Goal: Check status: Check status

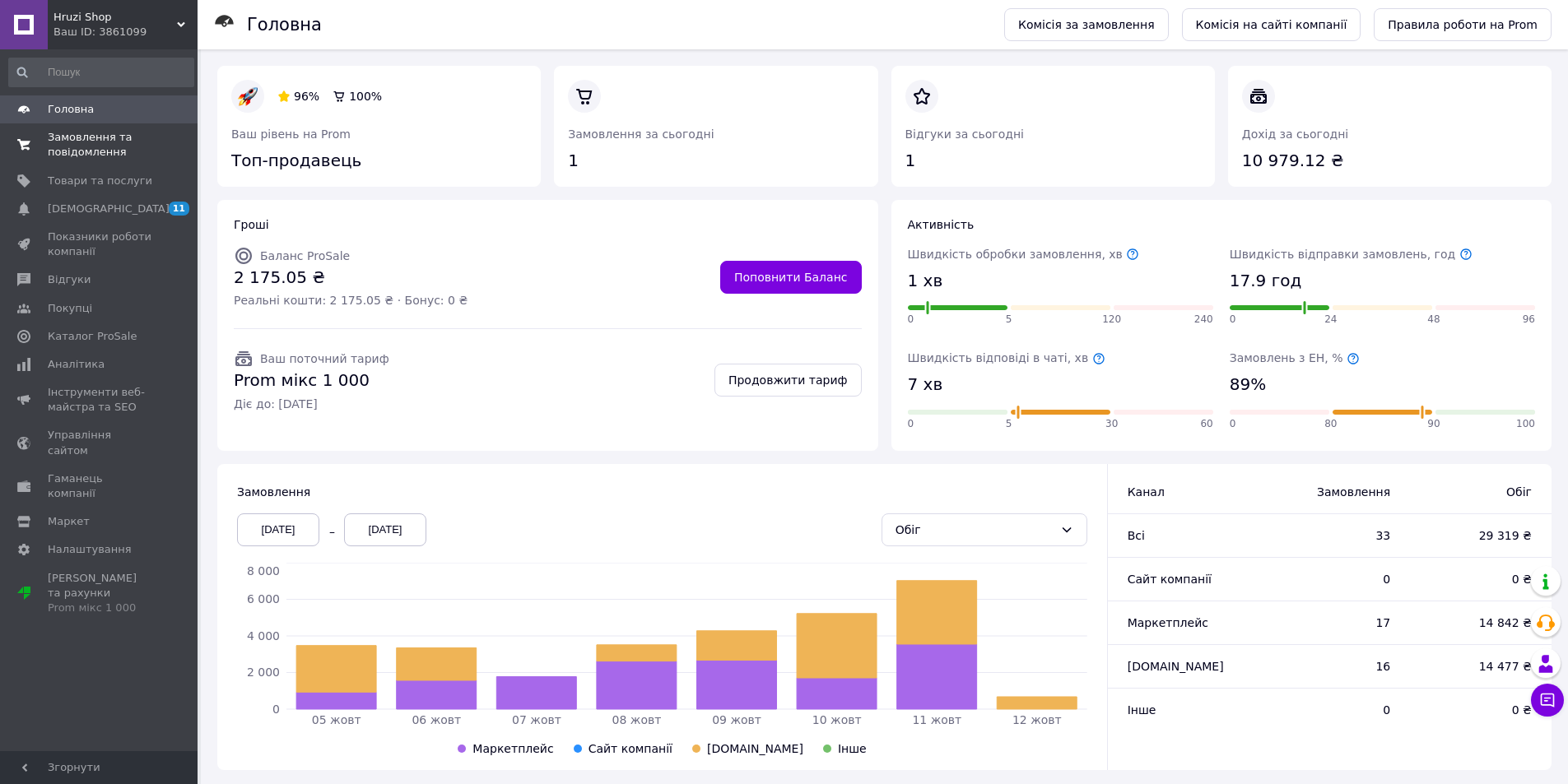
click at [106, 130] on span "Замовлення та повідомлення" at bounding box center [100, 145] width 105 height 30
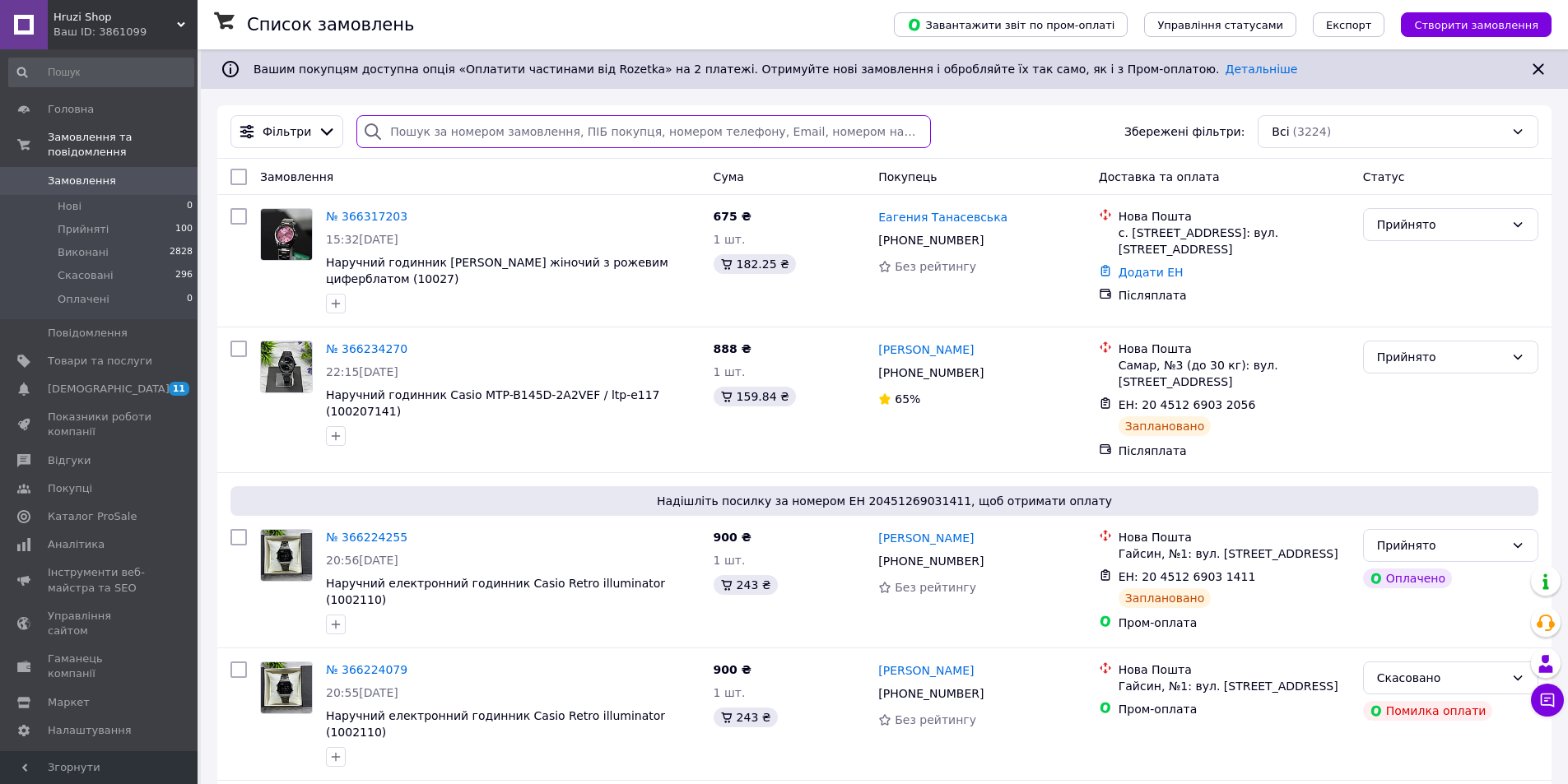
click at [480, 123] on input "search" at bounding box center [643, 131] width 573 height 33
paste input "20451268771643"
type input "20451268771643"
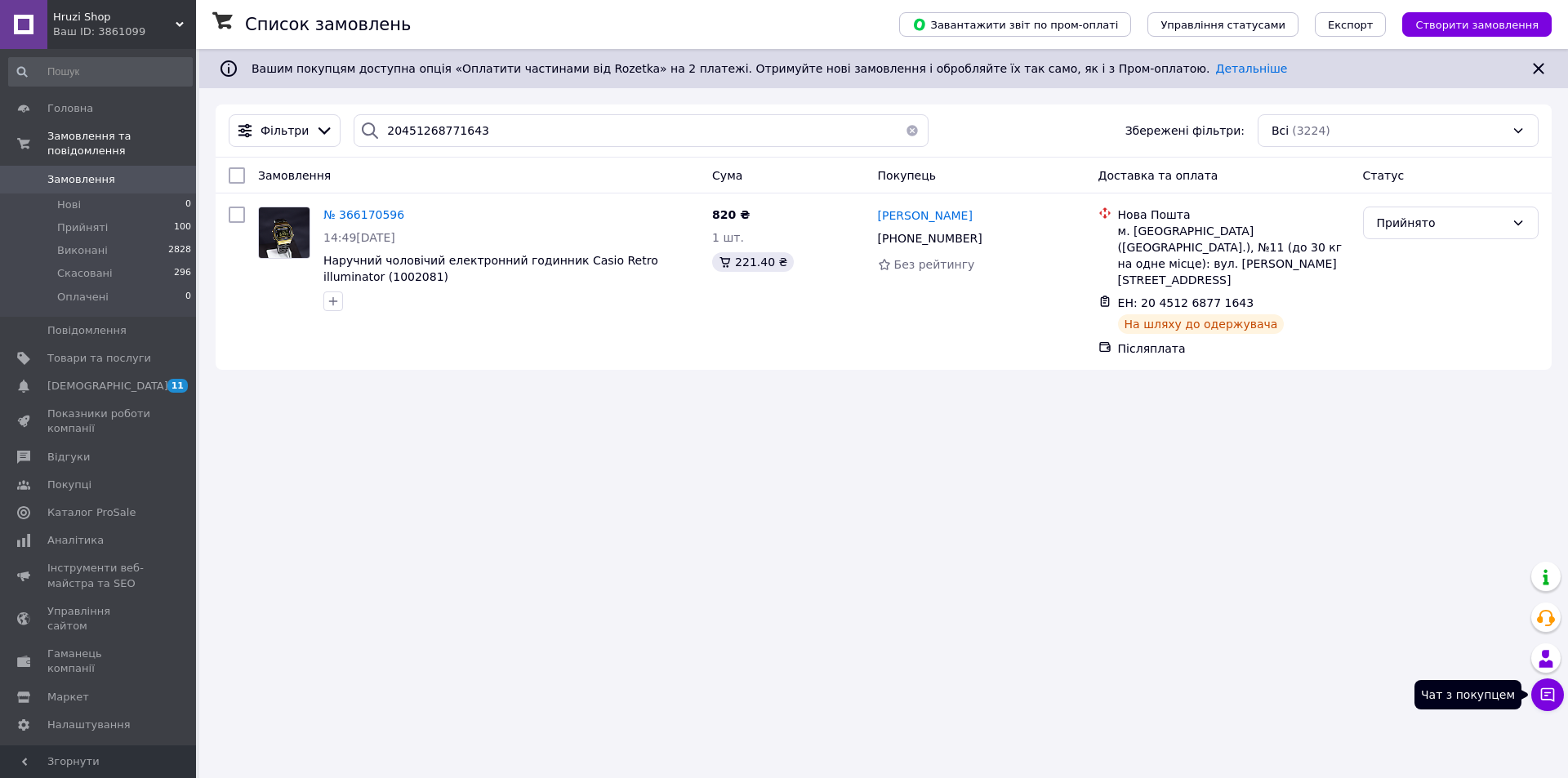
click at [1544, 703] on button "Чат з покупцем" at bounding box center [1548, 695] width 32 height 32
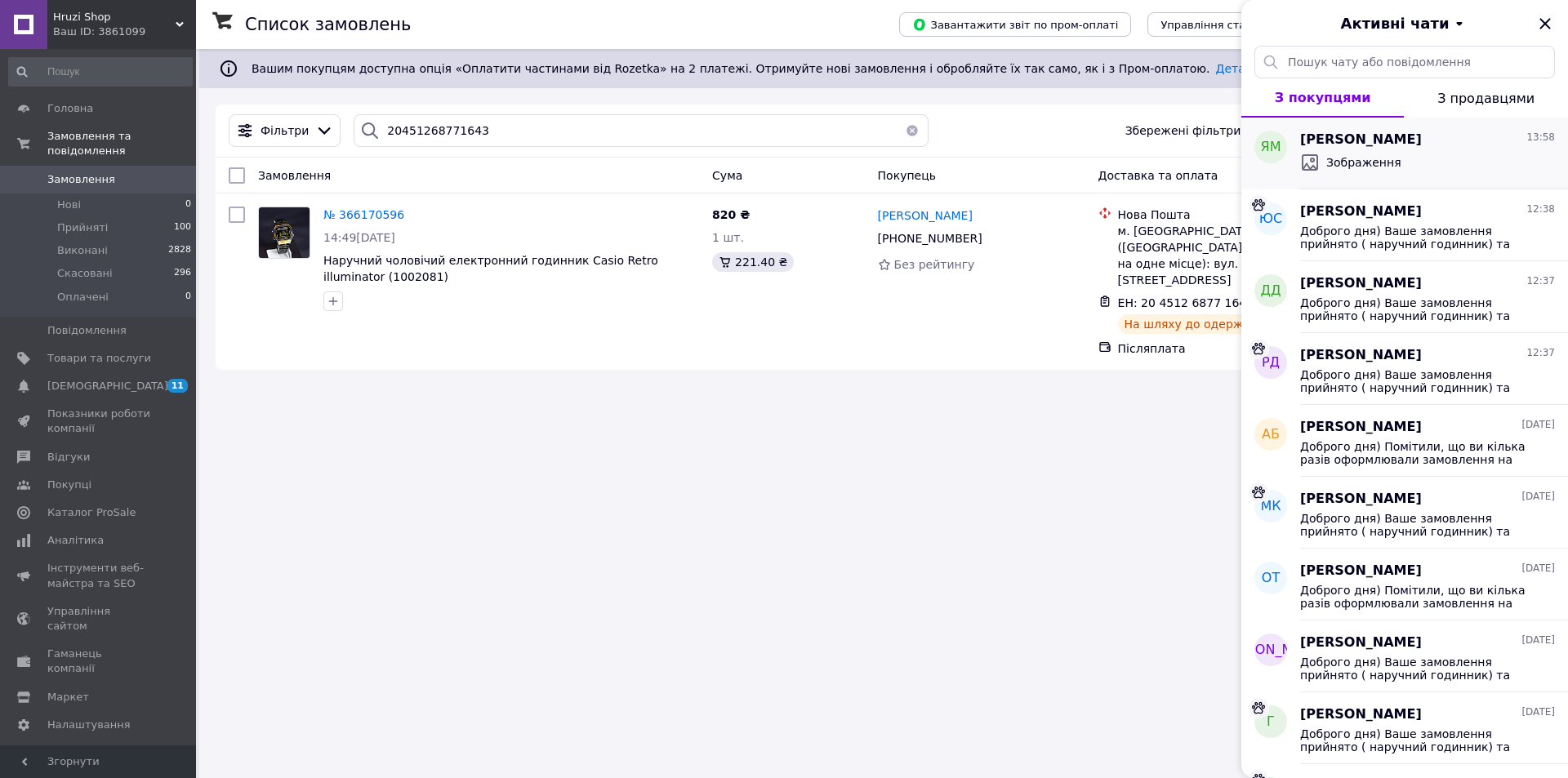
click at [1402, 172] on div "Зображення" at bounding box center [1427, 162] width 255 height 26
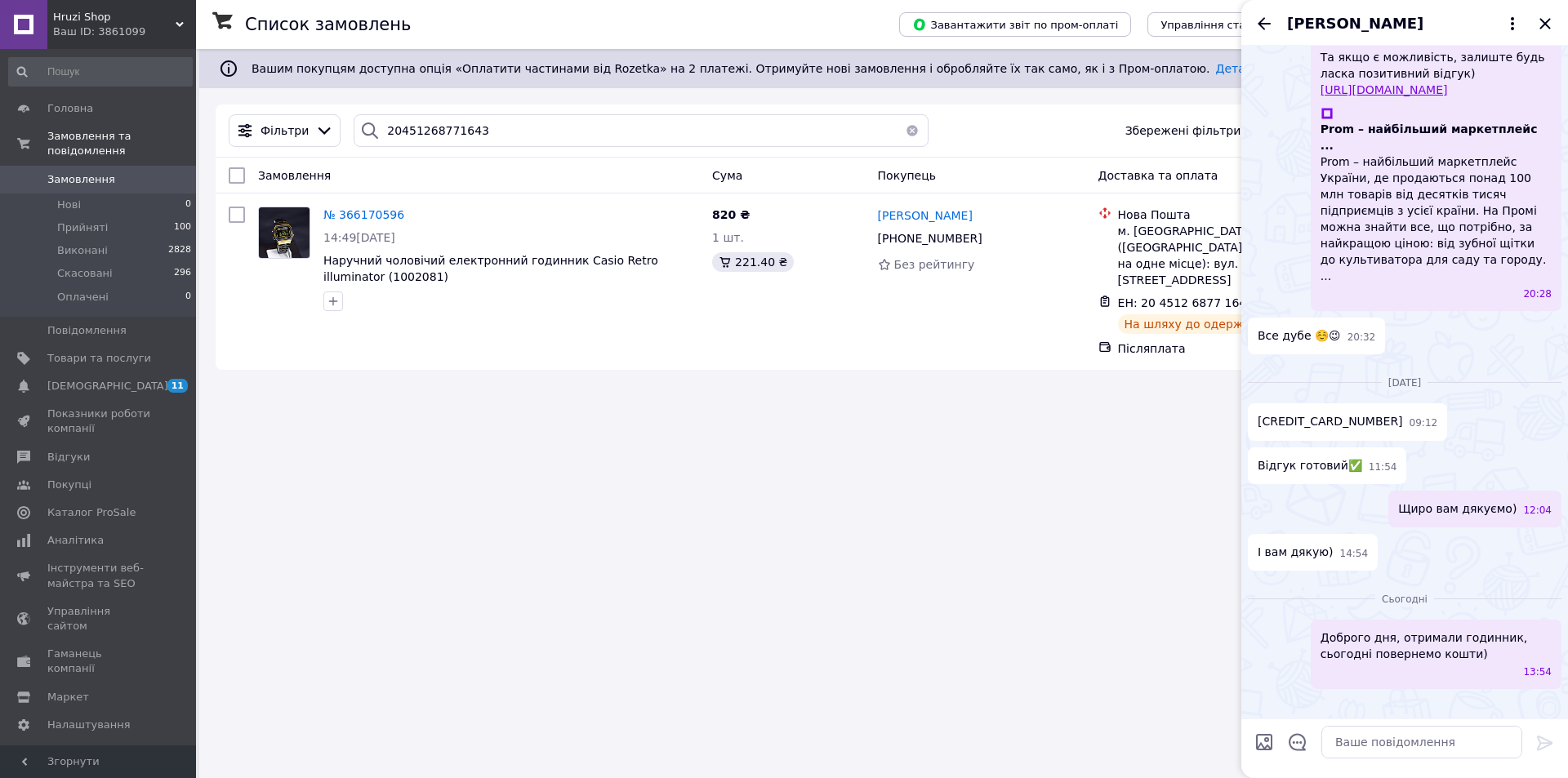
scroll to position [1556, 0]
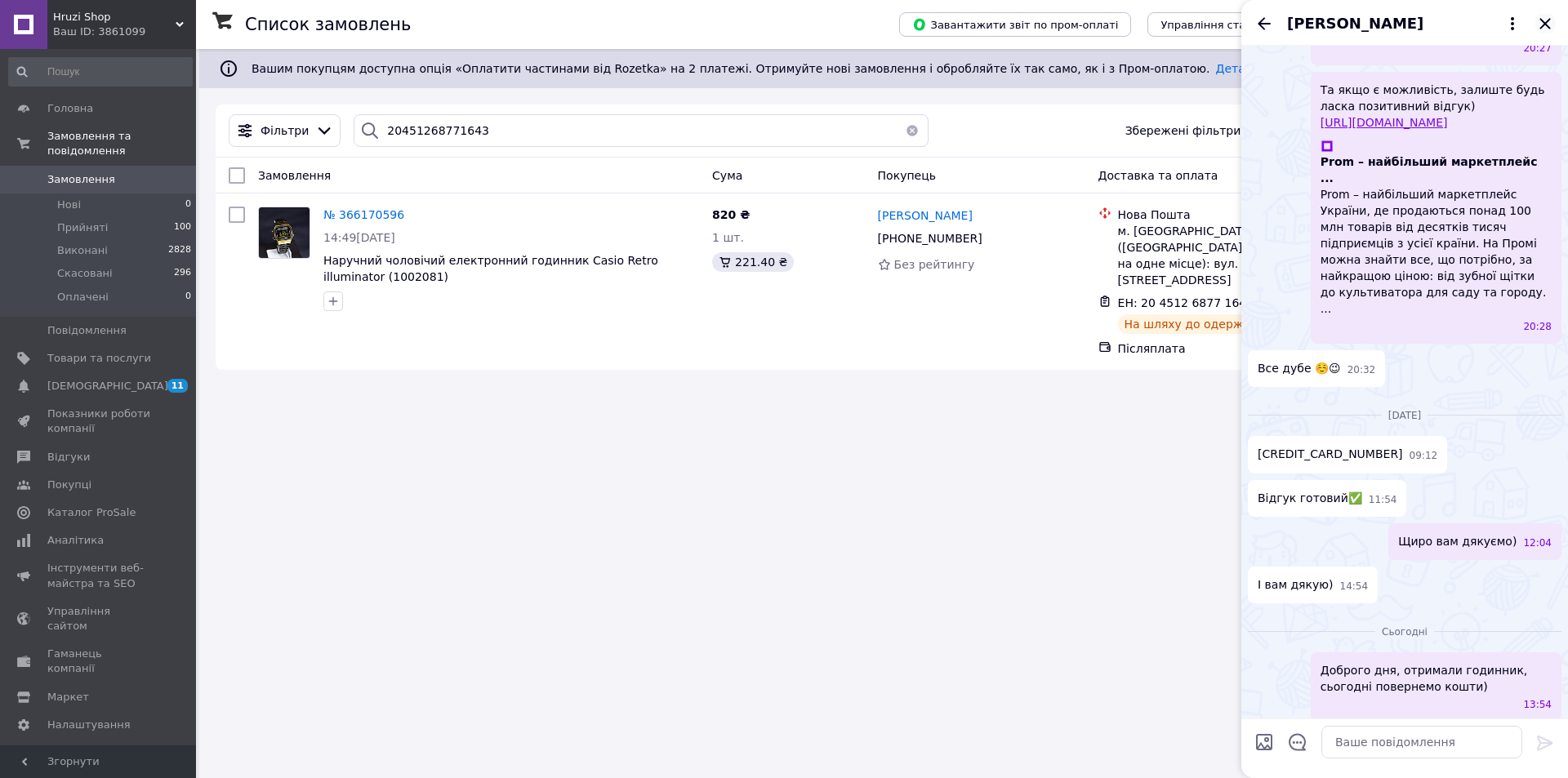
click at [1542, 22] on icon "Закрити" at bounding box center [1545, 23] width 20 height 20
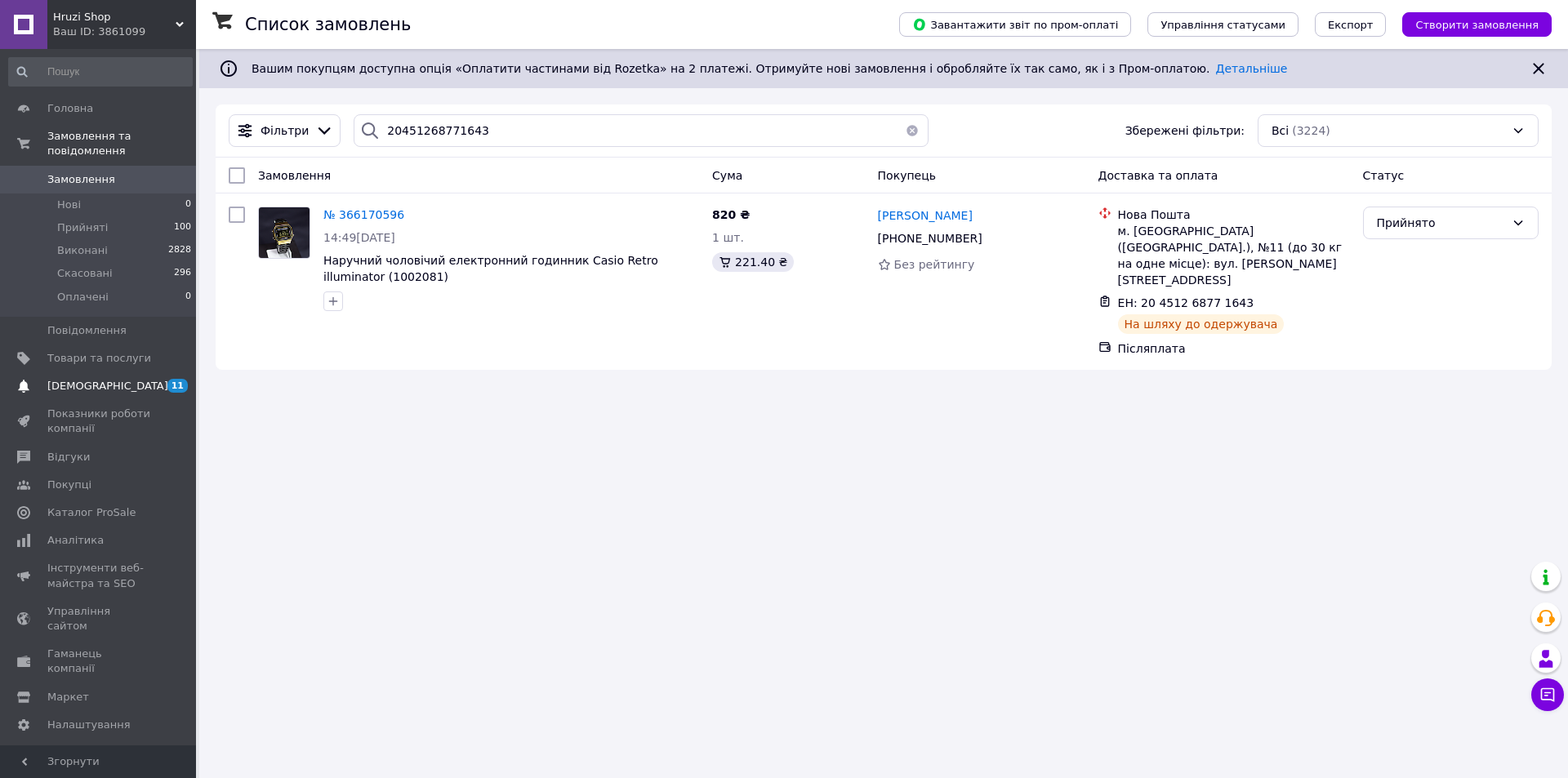
click at [95, 379] on span "[DEMOGRAPHIC_DATA]" at bounding box center [108, 386] width 121 height 14
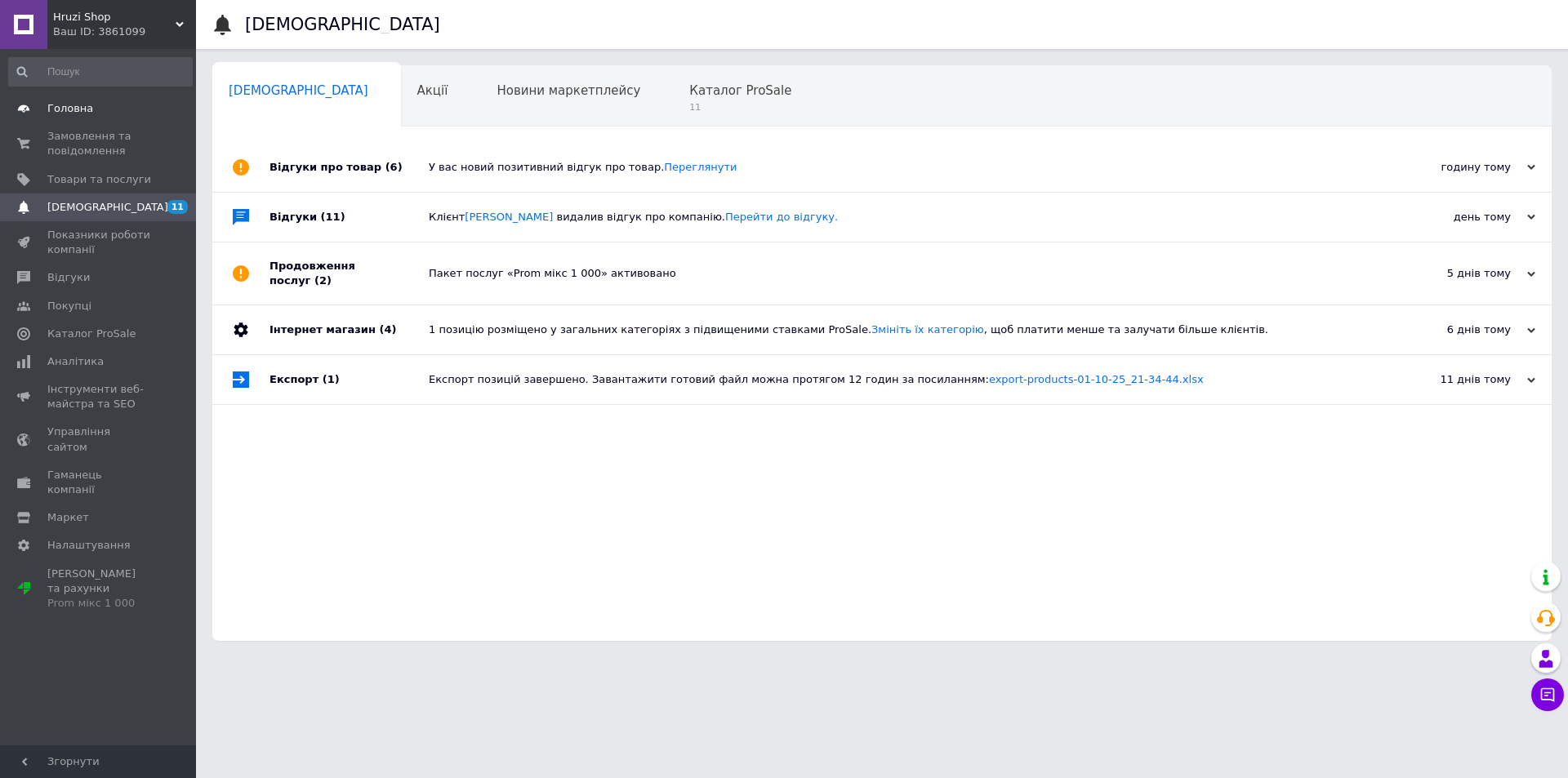
click at [89, 110] on span "Головна" at bounding box center [100, 108] width 104 height 14
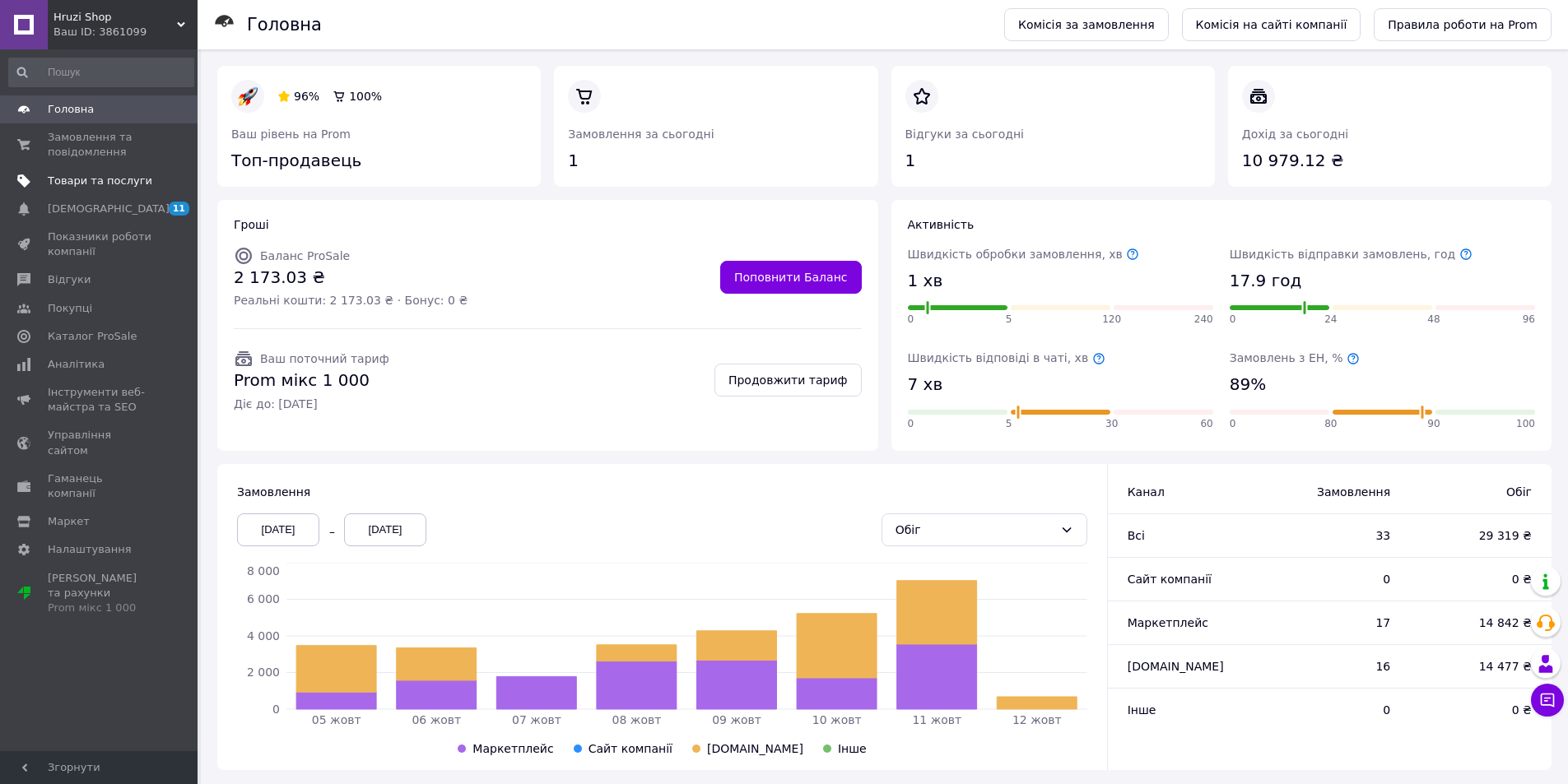
click at [92, 186] on span "Товари та послуги" at bounding box center [100, 180] width 105 height 15
